Goal: Task Accomplishment & Management: Complete application form

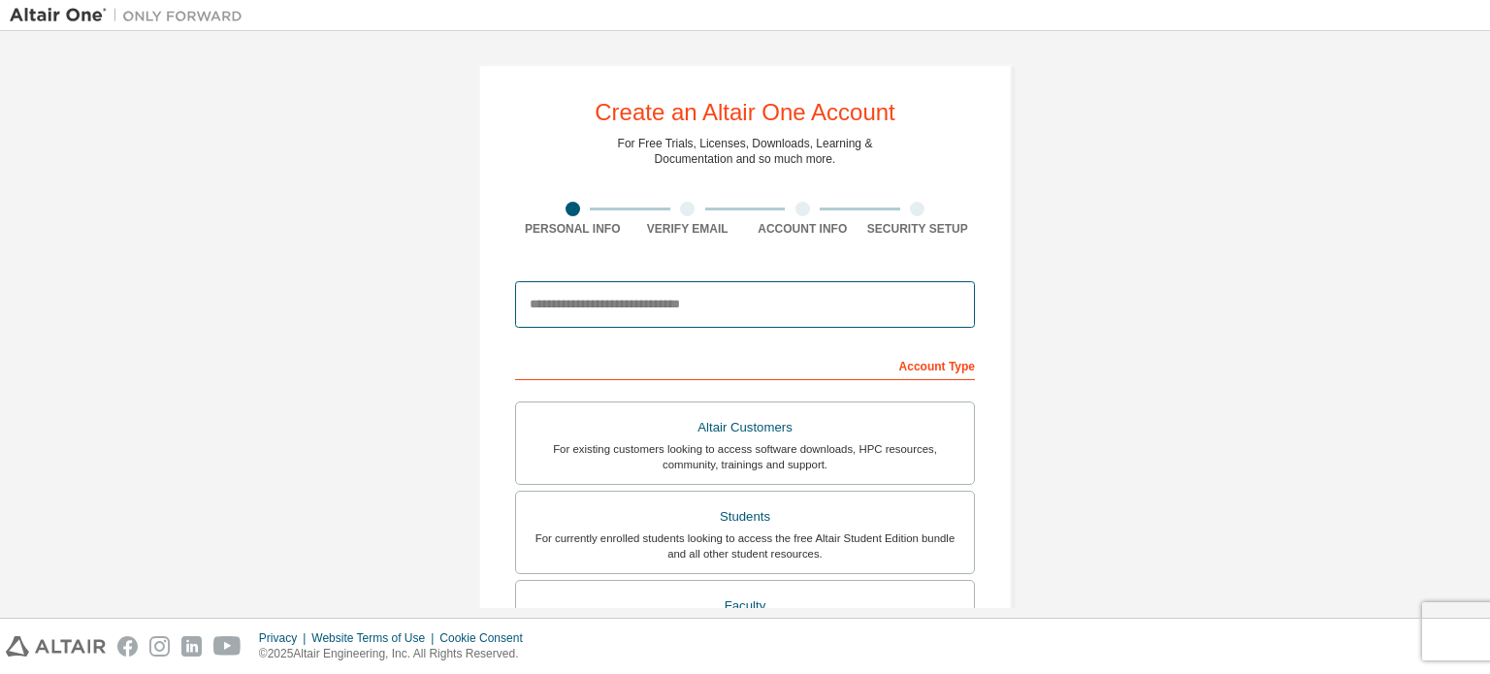
click at [675, 313] on input "email" at bounding box center [745, 304] width 460 height 47
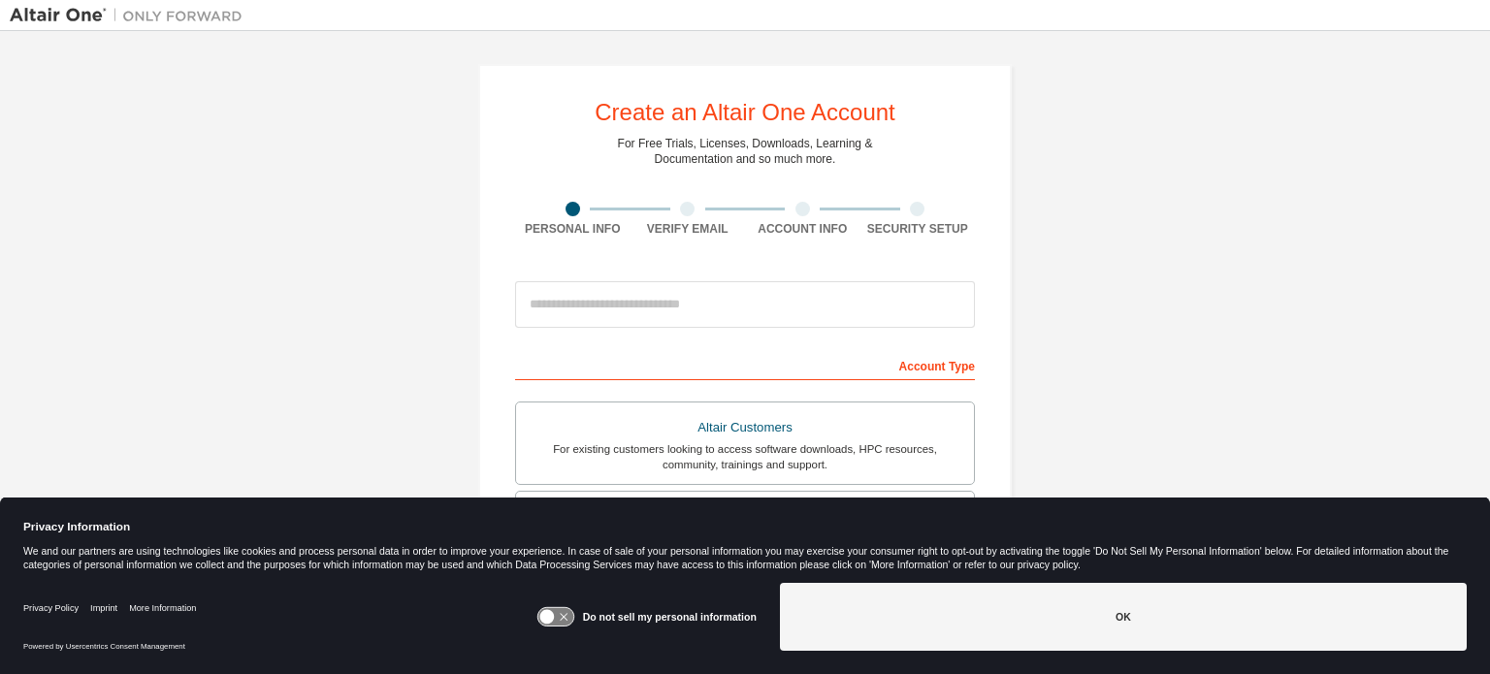
click at [561, 621] on icon at bounding box center [555, 617] width 36 height 18
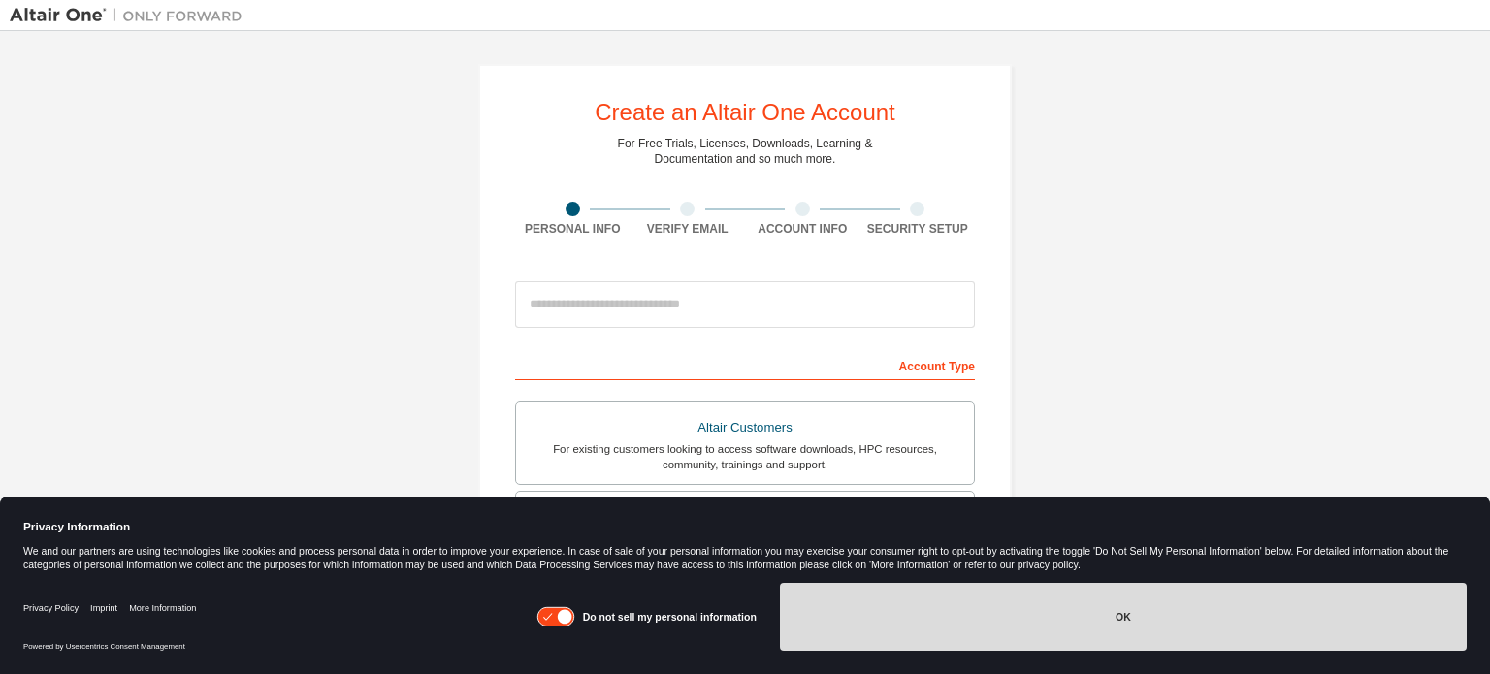
click at [835, 604] on button "OK" at bounding box center [1123, 617] width 687 height 68
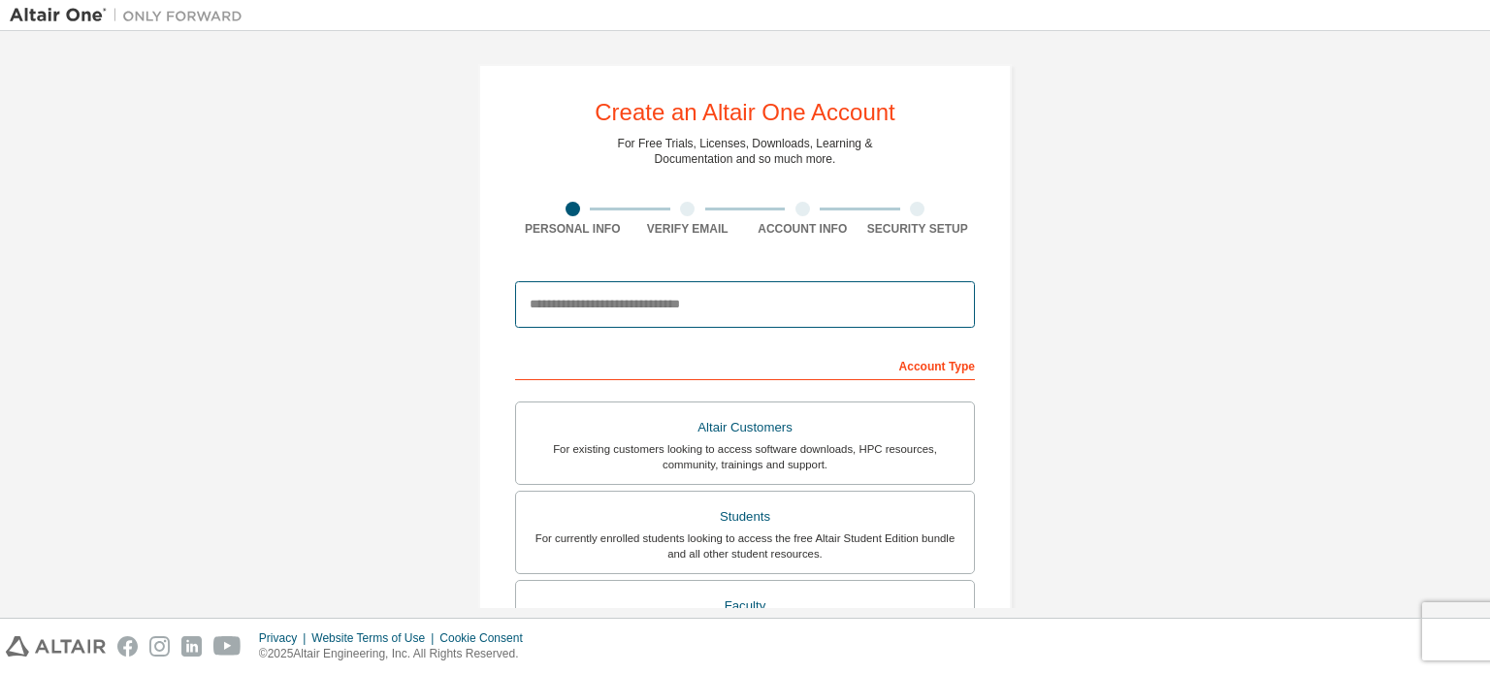
click at [744, 304] on input "email" at bounding box center [745, 304] width 460 height 47
type input "*"
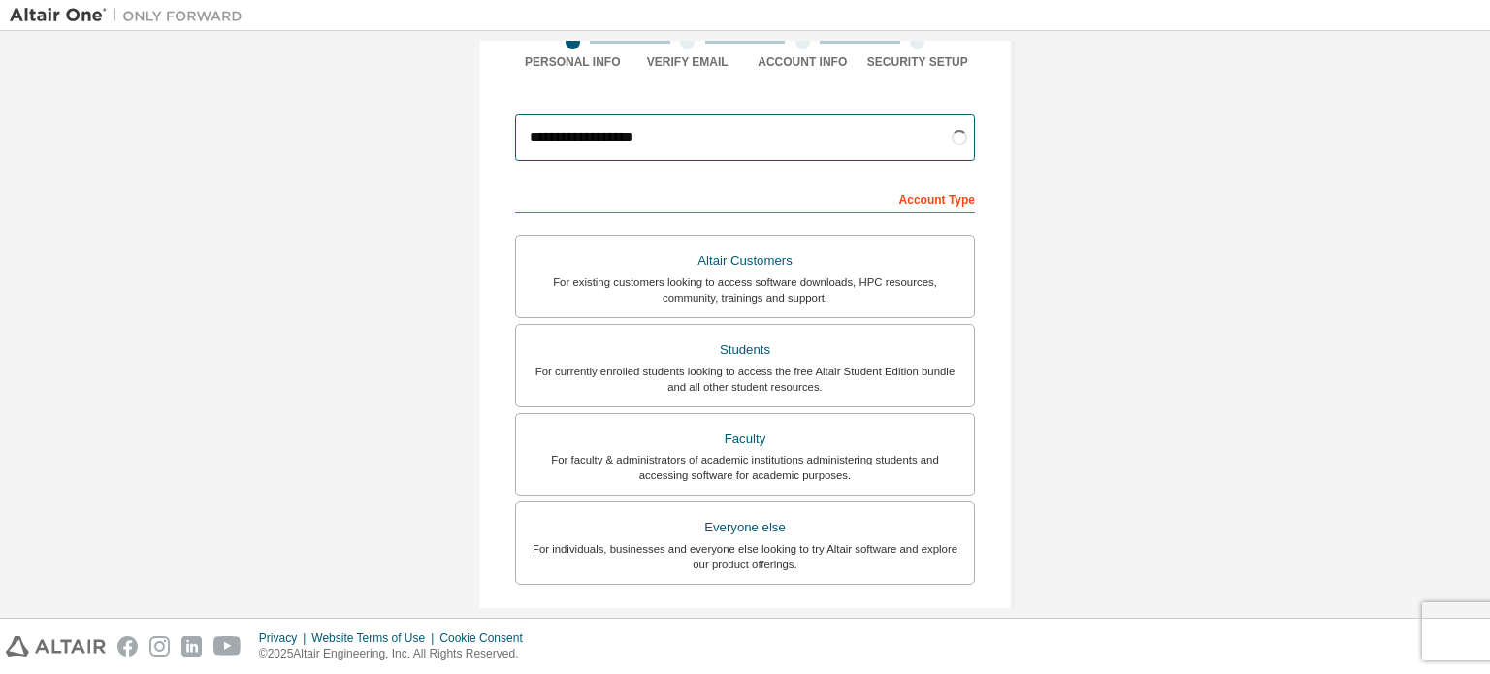
scroll to position [144, 0]
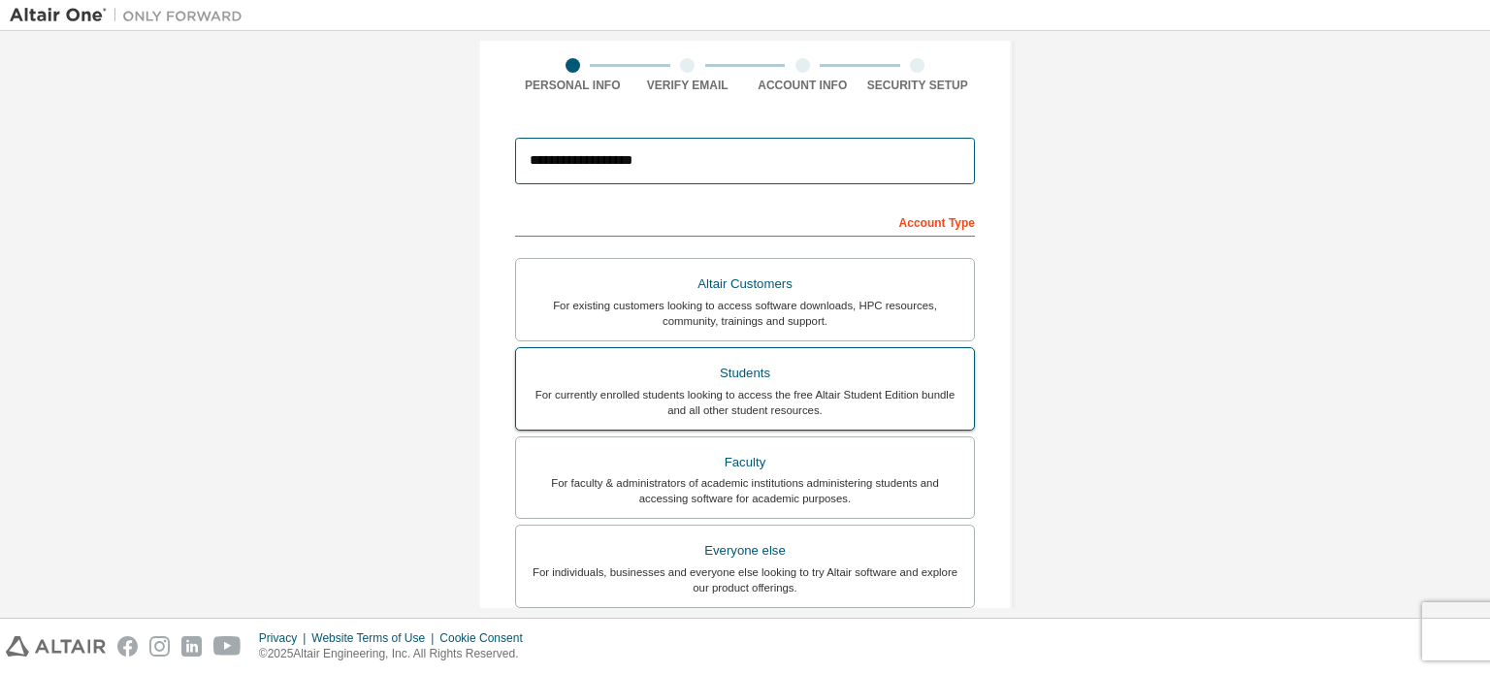
type input "**********"
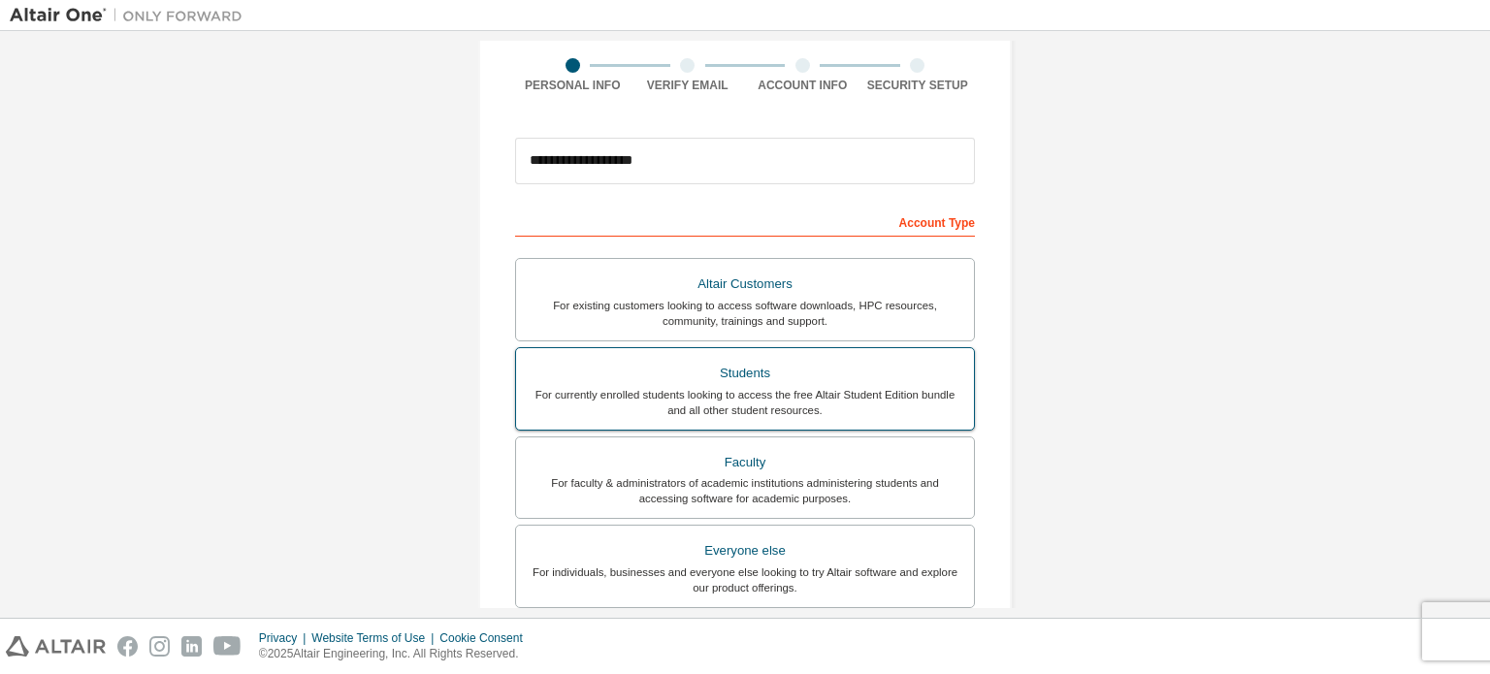
click at [818, 390] on div "For currently enrolled students looking to access the free Altair Student Editi…" at bounding box center [745, 402] width 434 height 31
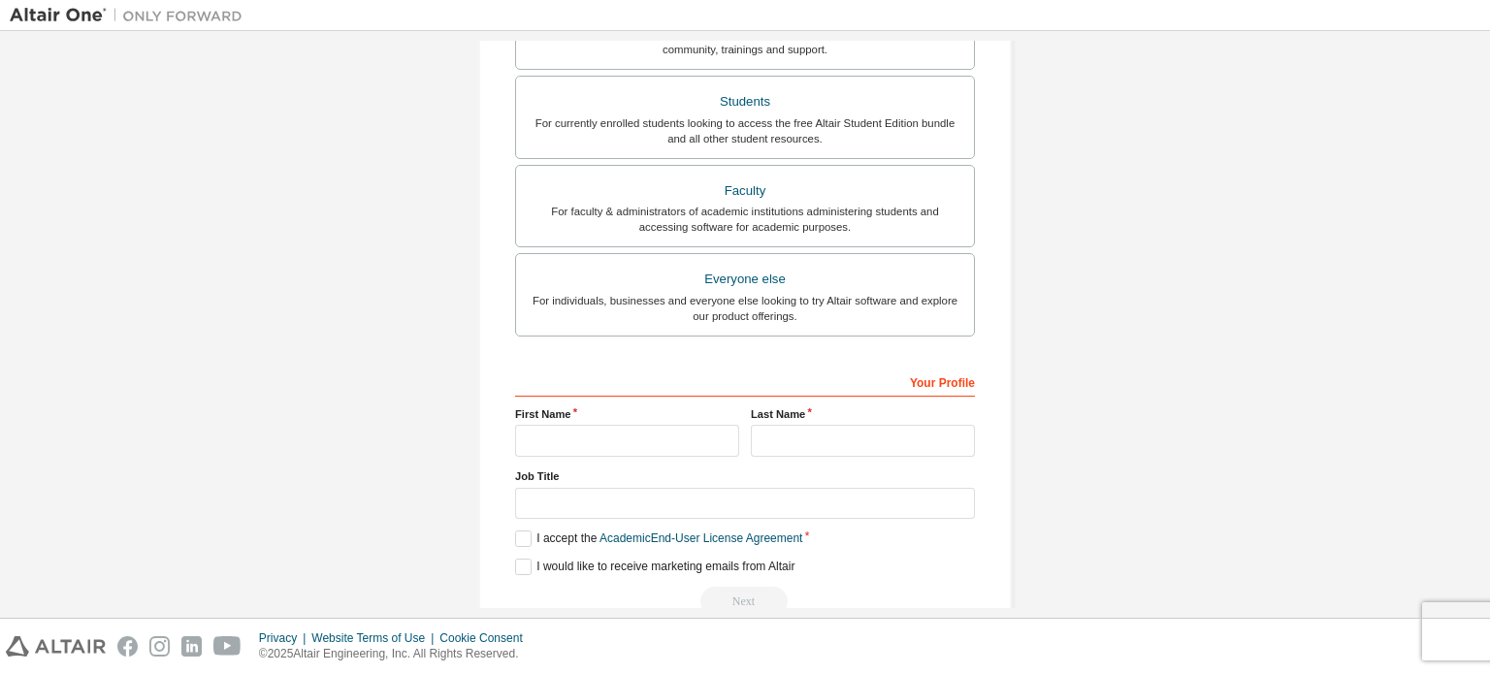
scroll to position [418, 0]
click at [615, 423] on input "text" at bounding box center [627, 438] width 224 height 32
type input "******"
type input "***"
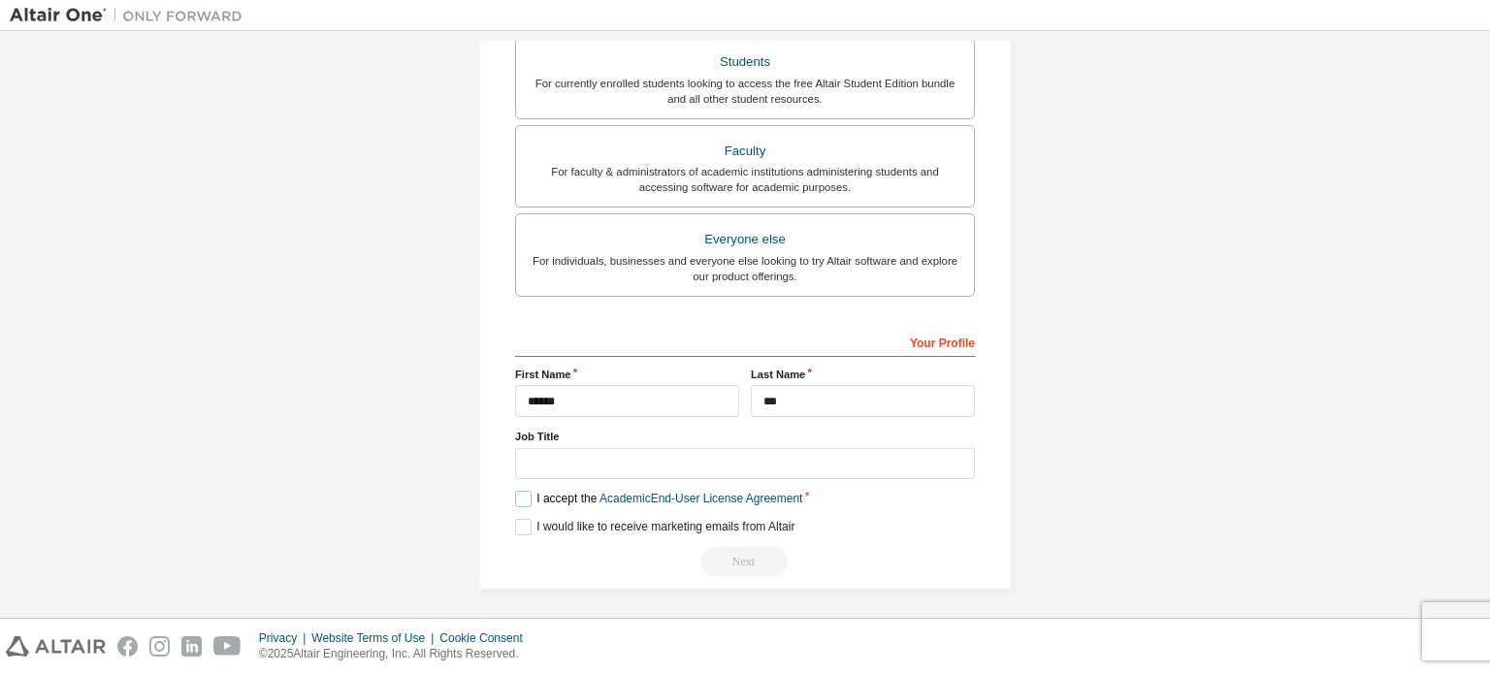
click at [520, 499] on label "I accept the Academic End-User License Agreement" at bounding box center [658, 499] width 287 height 16
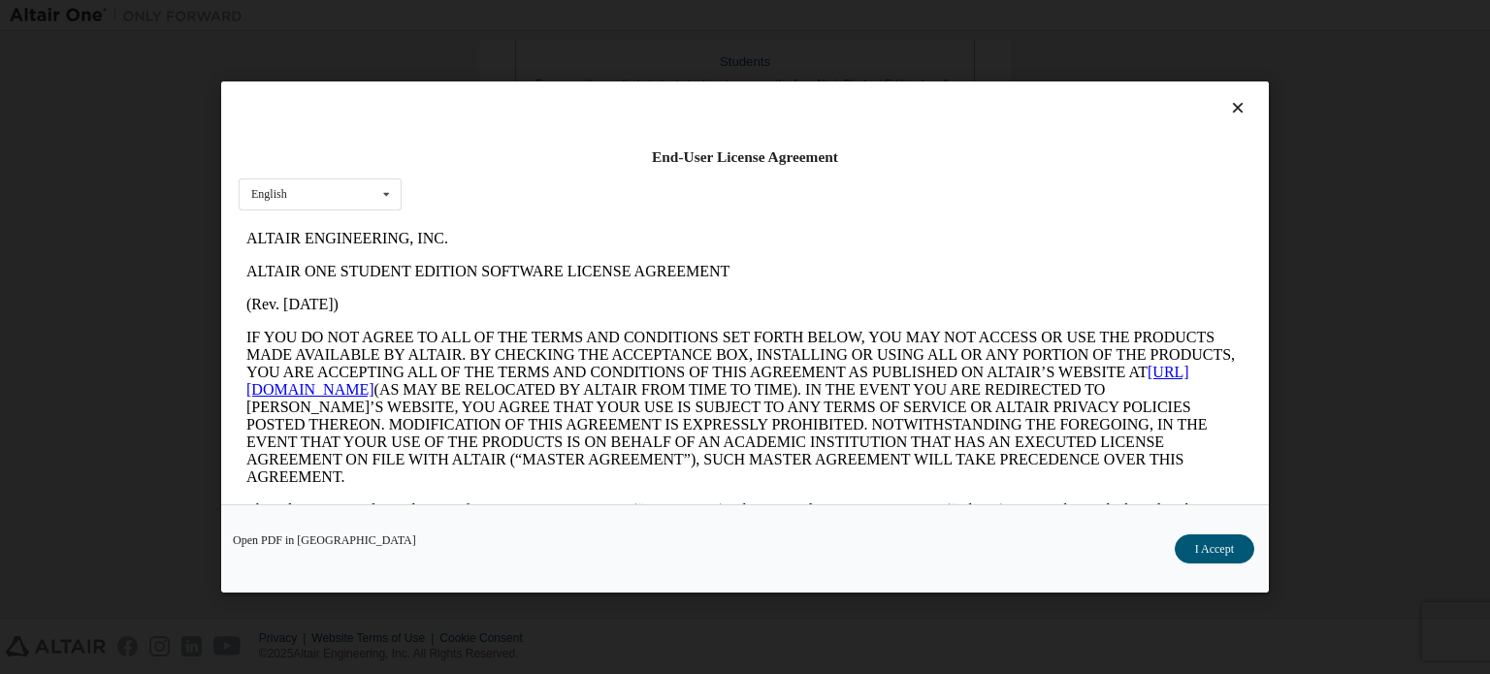
scroll to position [0, 0]
click at [1218, 539] on button "I Accept" at bounding box center [1214, 548] width 80 height 29
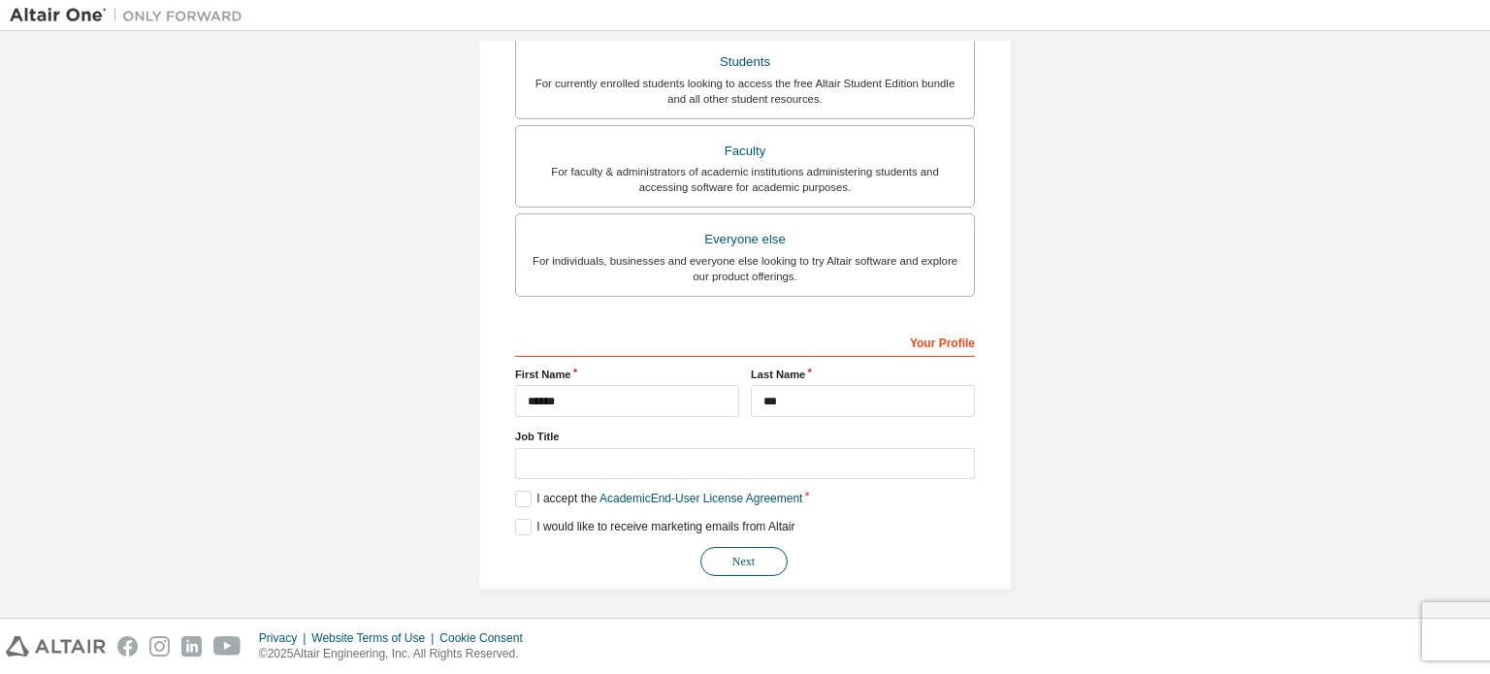
click at [759, 564] on button "Next" at bounding box center [743, 561] width 87 height 29
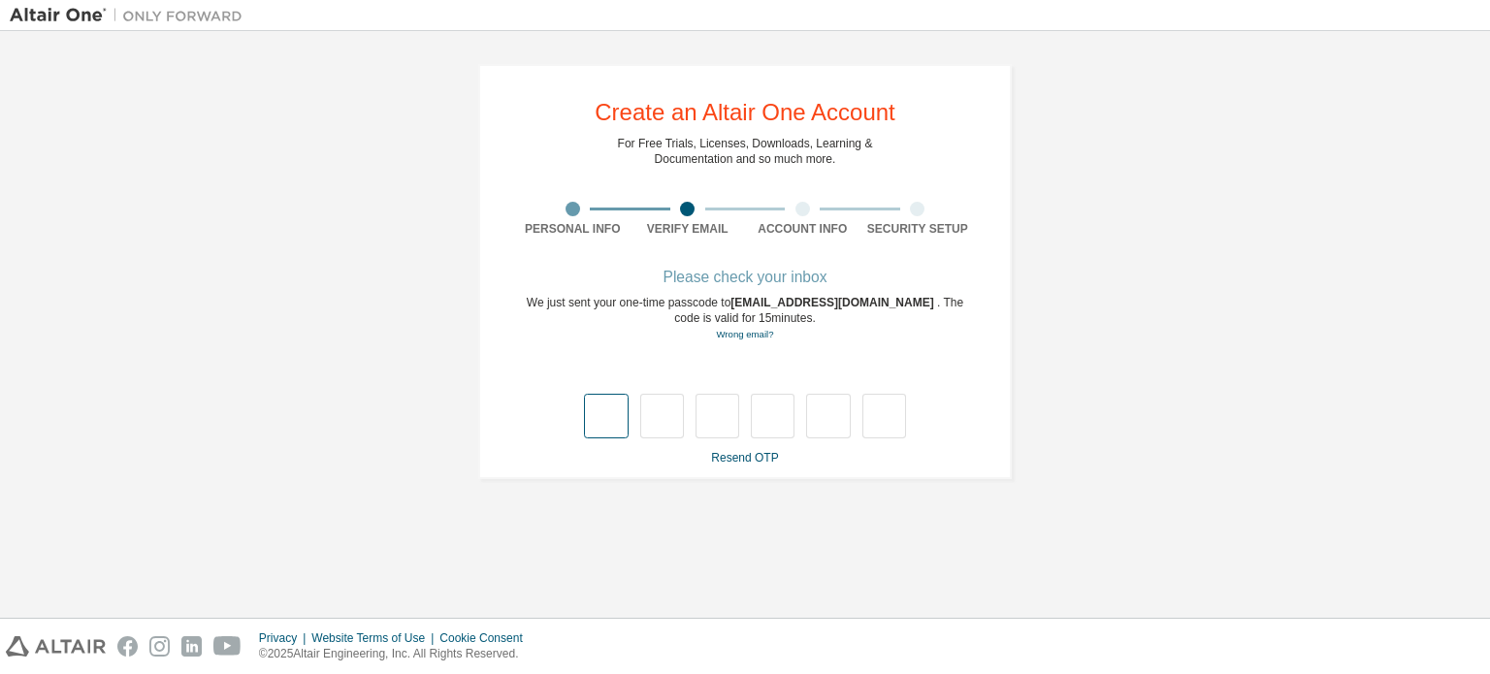
type input "*"
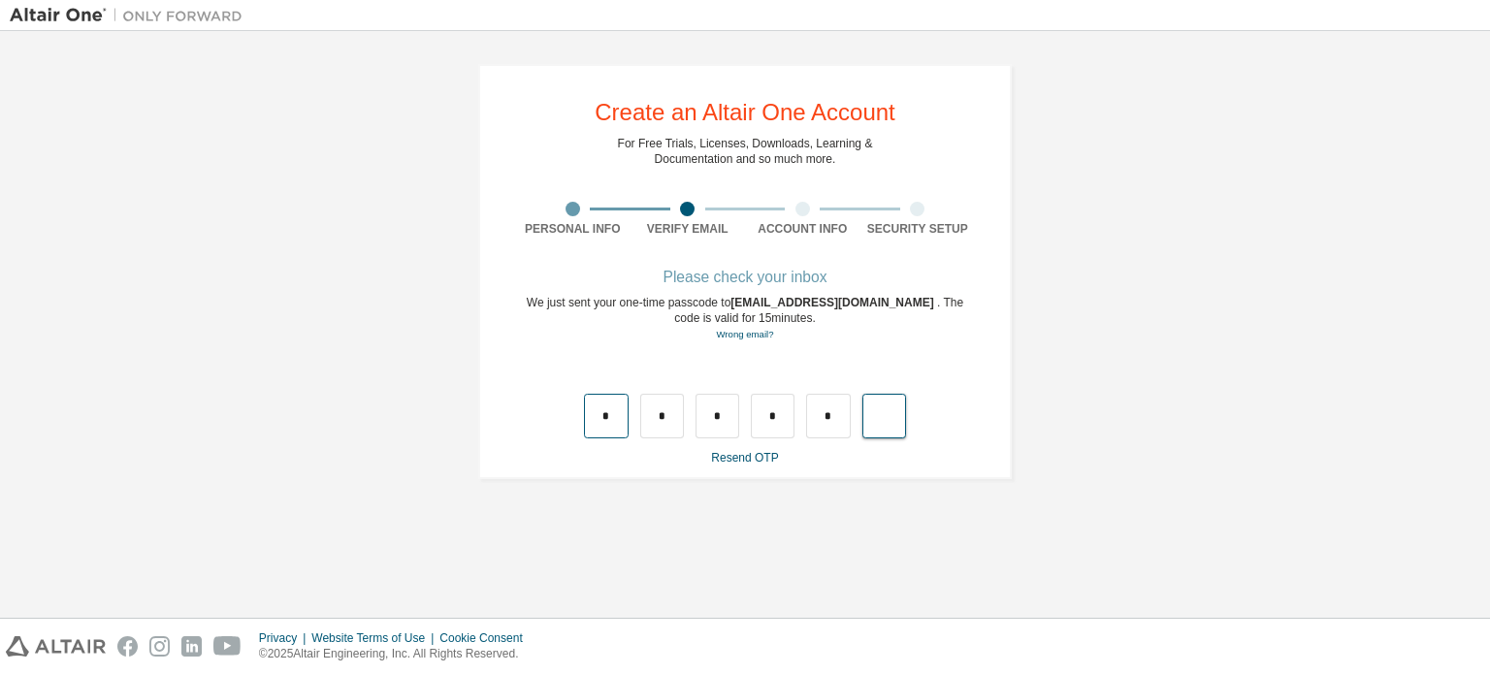
type input "*"
